Goal: Task Accomplishment & Management: Use online tool/utility

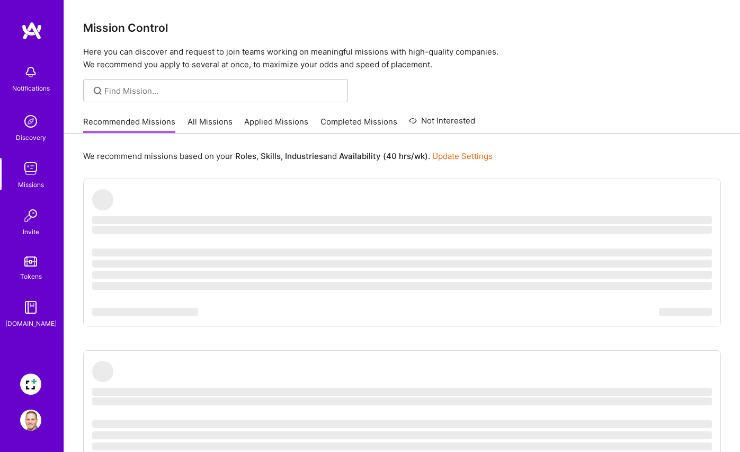
click at [30, 384] on img at bounding box center [30, 383] width 21 height 21
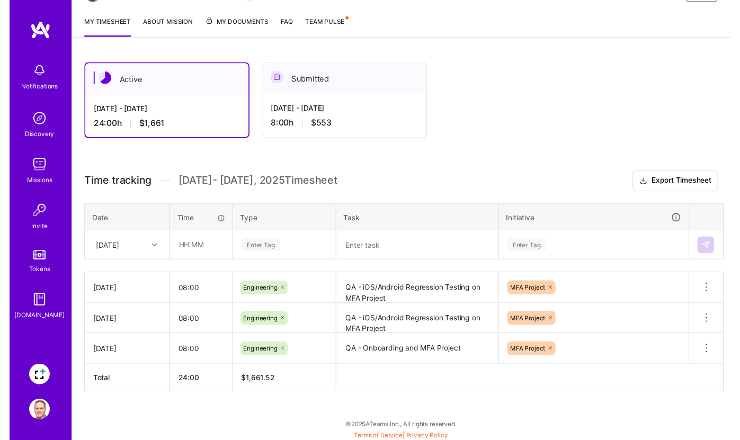
scroll to position [132, 0]
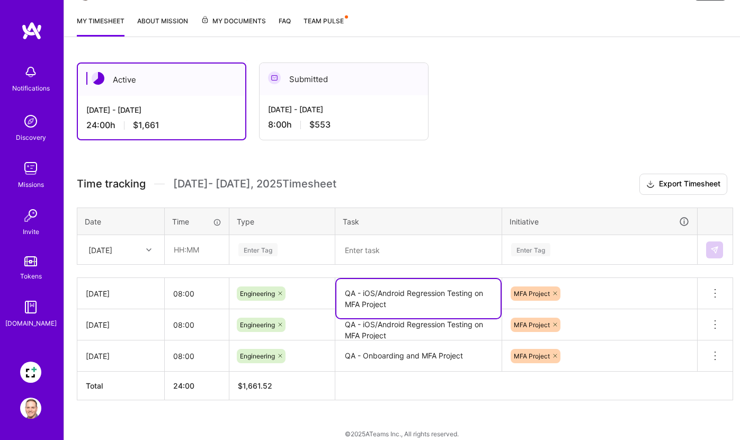
drag, startPoint x: 406, startPoint y: 302, endPoint x: 342, endPoint y: 296, distance: 64.4
click at [342, 296] on textarea "QA - iOS/Android Regression Testing on MFA Project" at bounding box center [418, 298] width 164 height 39
click at [185, 249] on input "text" at bounding box center [196, 250] width 63 height 28
type input "08:00"
click at [259, 252] on div "Enter Tag" at bounding box center [257, 249] width 39 height 16
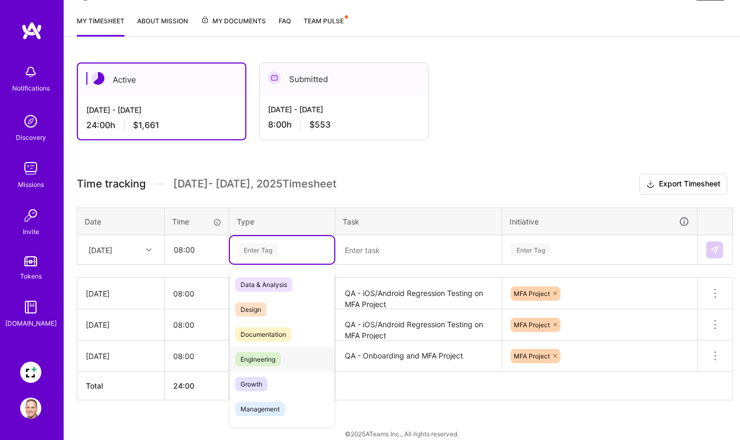
click at [271, 352] on span "Engineering" at bounding box center [258, 359] width 46 height 14
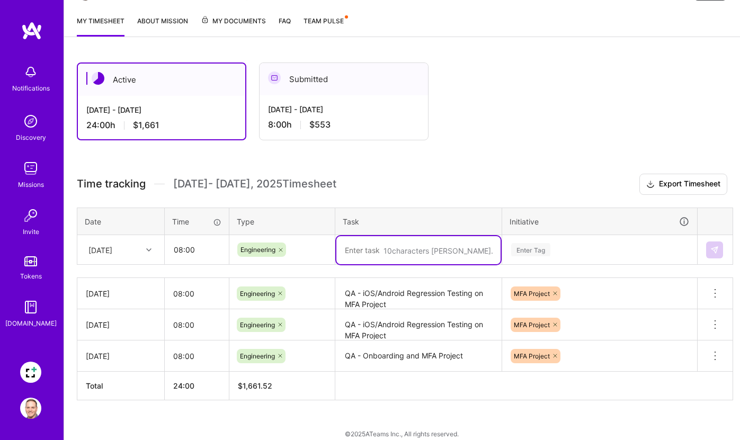
click at [384, 252] on textarea at bounding box center [418, 250] width 164 height 28
paste textarea "QA - iOS/Android Regression Testing on MFA Project"
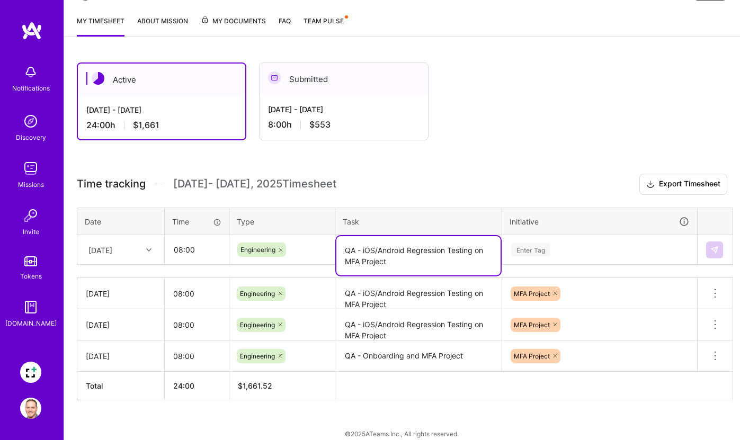
type textarea "QA - iOS/Android Regression Testing on MFA Project"
click at [536, 249] on div "Enter Tag" at bounding box center [530, 249] width 39 height 16
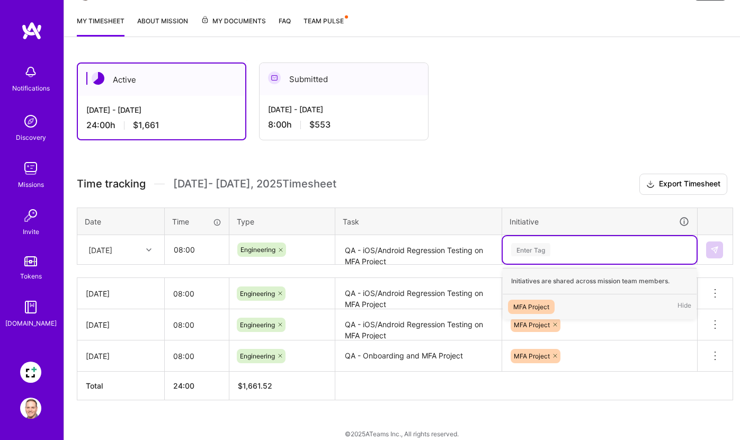
click at [528, 308] on div "MFA Project" at bounding box center [531, 306] width 36 height 11
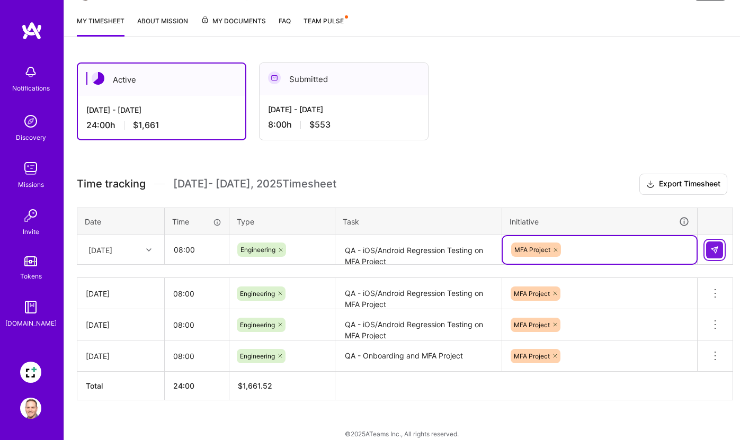
click at [720, 250] on button at bounding box center [714, 249] width 17 height 17
